Goal: Communication & Community: Answer question/provide support

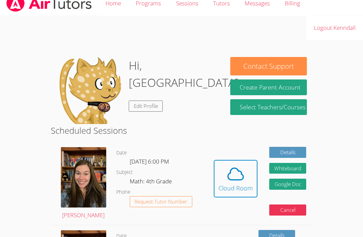
scroll to position [9, 0]
click at [81, 158] on img at bounding box center [83, 177] width 45 height 60
click at [144, 204] on span "Request Tutor Number" at bounding box center [160, 201] width 53 height 5
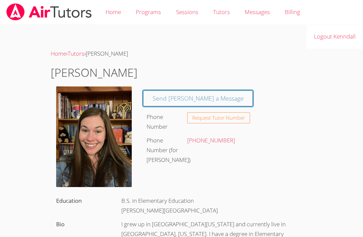
scroll to position [9, 0]
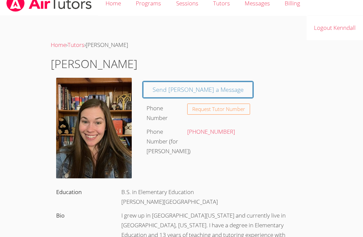
click at [161, 94] on link "Send [PERSON_NAME] a Message" at bounding box center [198, 90] width 110 height 16
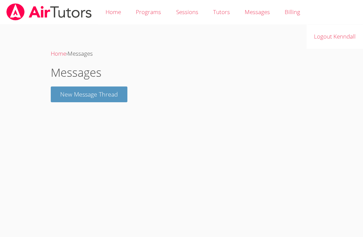
click at [72, 97] on button "New Message Thread" at bounding box center [89, 95] width 77 height 16
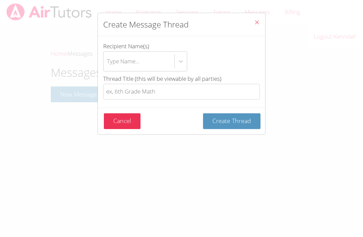
click at [246, 27] on div "Create Message Thread" at bounding box center [181, 24] width 167 height 23
click at [260, 21] on button "Close" at bounding box center [257, 23] width 16 height 20
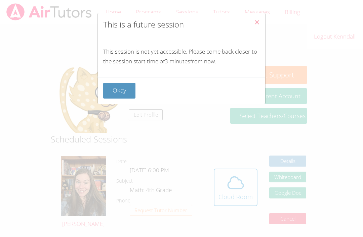
click at [127, 87] on button "Okay" at bounding box center [119, 91] width 32 height 16
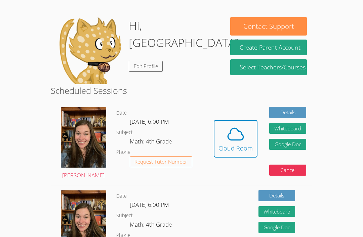
scroll to position [50, 0]
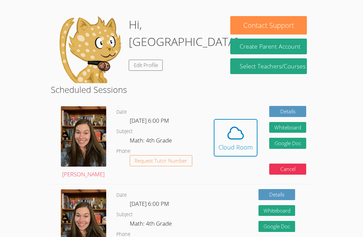
click at [86, 126] on img at bounding box center [83, 136] width 45 height 60
click at [131, 121] on span "Wed Aug 13, 6:00 PM" at bounding box center [149, 121] width 39 height 8
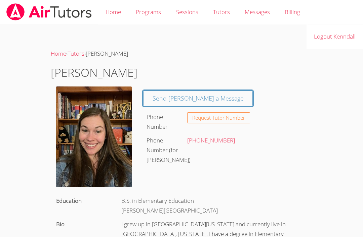
click at [131, 125] on img at bounding box center [94, 137] width 76 height 101
click at [236, 120] on span "Request Tutor Number" at bounding box center [218, 118] width 53 height 5
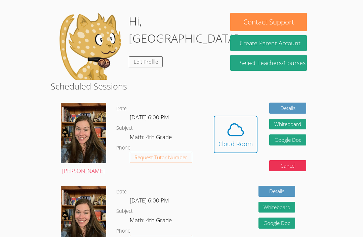
scroll to position [52, 0]
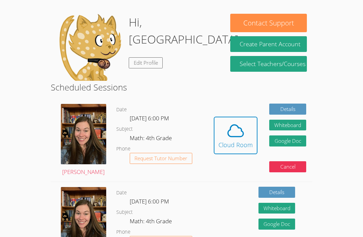
click at [239, 140] on div "Cloud Room" at bounding box center [235, 144] width 34 height 9
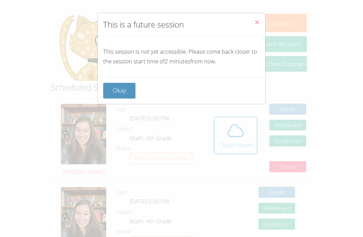
click at [121, 91] on button "Okay" at bounding box center [119, 91] width 32 height 16
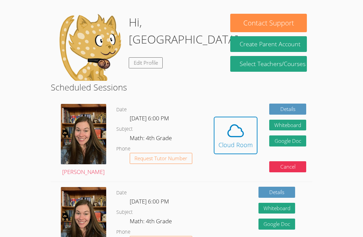
click at [232, 132] on icon at bounding box center [235, 131] width 19 height 19
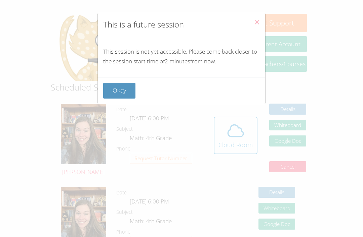
click at [128, 89] on button "Okay" at bounding box center [119, 91] width 32 height 16
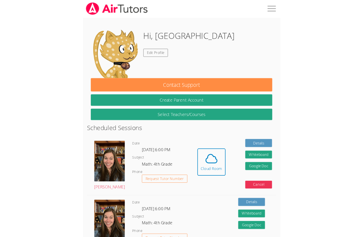
scroll to position [75, 0]
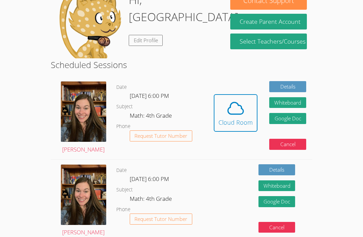
click at [244, 99] on icon at bounding box center [235, 108] width 19 height 19
click at [237, 104] on icon at bounding box center [235, 108] width 19 height 19
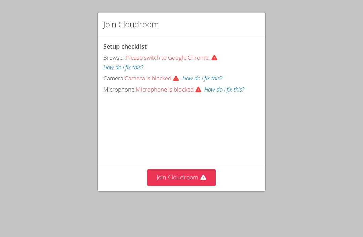
click at [167, 175] on button "Join Cloudroom" at bounding box center [181, 178] width 69 height 16
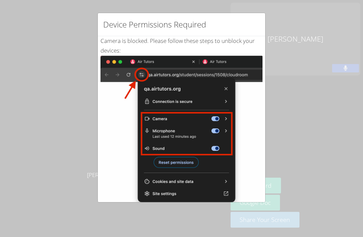
click at [117, 29] on h2 "Device Permissions Required" at bounding box center [154, 24] width 103 height 12
click at [114, 28] on h2 "Device Permissions Required" at bounding box center [154, 24] width 103 height 12
click at [102, 13] on div "Device Permissions Required" at bounding box center [181, 24] width 167 height 23
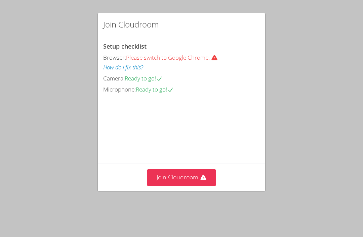
click at [164, 150] on video at bounding box center [153, 125] width 101 height 50
click at [157, 186] on button "Join Cloudroom" at bounding box center [181, 178] width 69 height 16
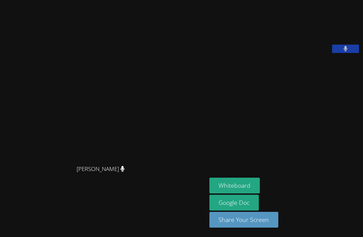
click at [222, 194] on button "Whiteboard" at bounding box center [234, 186] width 51 height 16
click at [28, 121] on div "[PERSON_NAME]" at bounding box center [103, 105] width 201 height 113
click at [209, 194] on button "Whiteboard" at bounding box center [234, 186] width 51 height 16
click at [340, 53] on button at bounding box center [345, 49] width 27 height 8
click at [344, 53] on button at bounding box center [345, 49] width 27 height 8
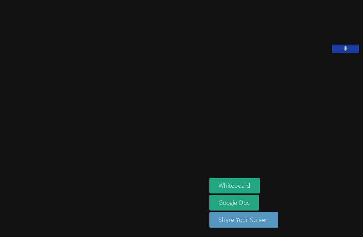
click at [342, 53] on button at bounding box center [345, 49] width 27 height 8
click at [345, 53] on button at bounding box center [345, 49] width 27 height 8
click at [337, 53] on button at bounding box center [345, 49] width 27 height 8
click at [341, 53] on button at bounding box center [345, 49] width 27 height 8
click at [339, 53] on button at bounding box center [345, 49] width 27 height 8
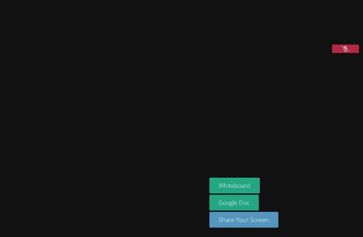
click at [338, 53] on button at bounding box center [345, 49] width 27 height 8
click at [340, 53] on button at bounding box center [345, 49] width 27 height 8
click at [339, 53] on button at bounding box center [345, 49] width 27 height 8
click at [342, 53] on button at bounding box center [345, 49] width 27 height 8
click at [339, 53] on button at bounding box center [345, 49] width 27 height 8
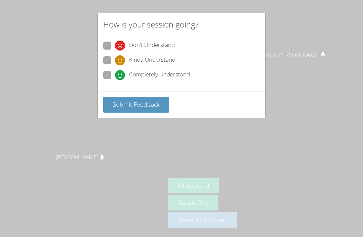
click at [115, 80] on span at bounding box center [115, 80] width 0 height 0
click at [115, 74] on input "Completely Understand" at bounding box center [118, 74] width 6 height 6
radio input "true"
click at [149, 103] on span "Submit Feedback" at bounding box center [136, 104] width 47 height 8
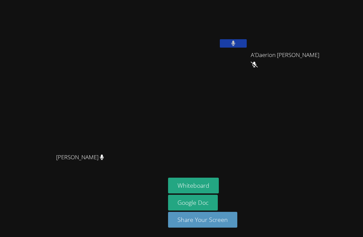
click at [258, 62] on icon at bounding box center [254, 65] width 7 height 6
click at [246, 39] on button at bounding box center [233, 43] width 27 height 8
click at [246, 41] on button at bounding box center [233, 43] width 27 height 8
